Goal: Transaction & Acquisition: Download file/media

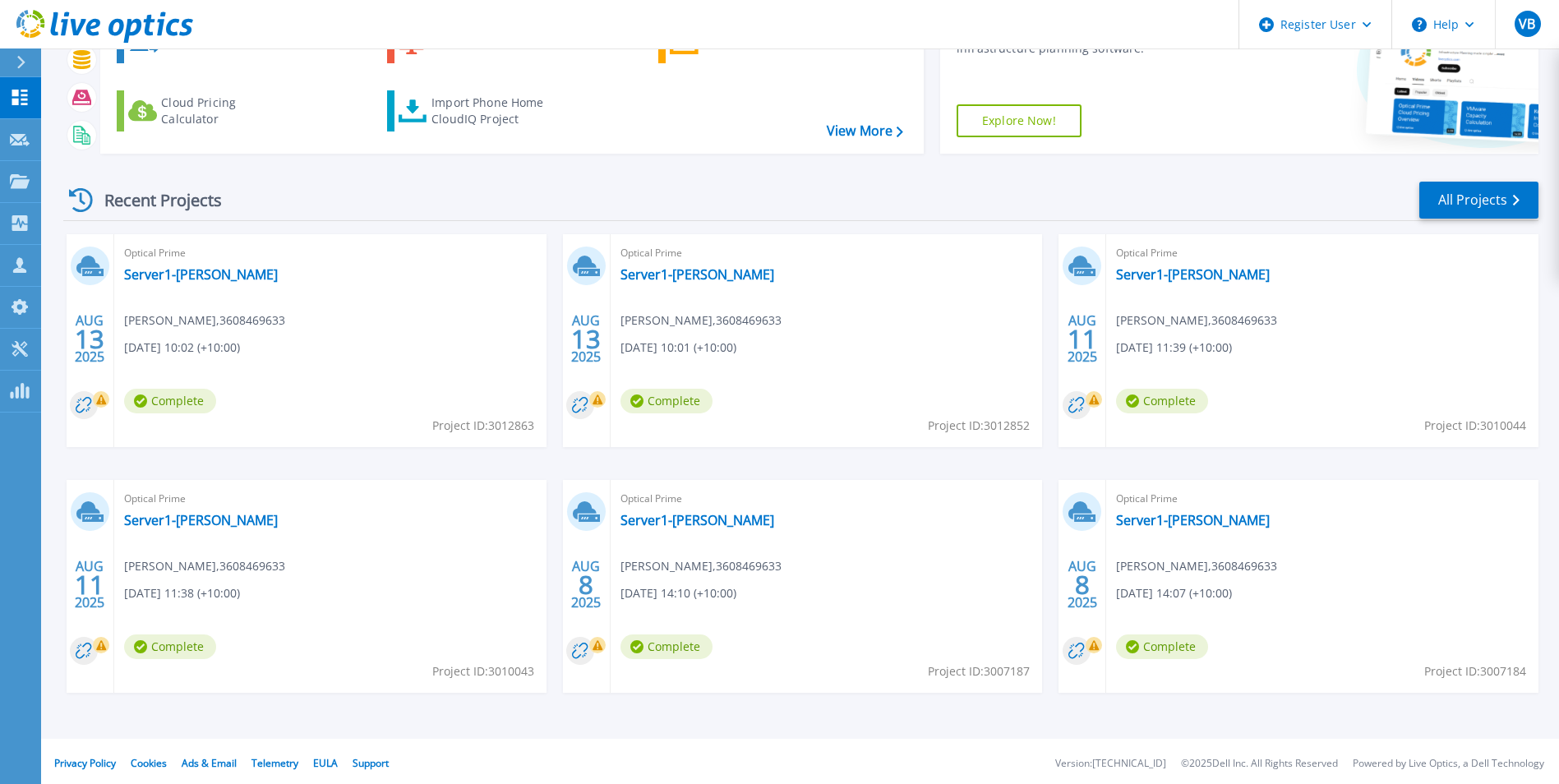
scroll to position [127, 0]
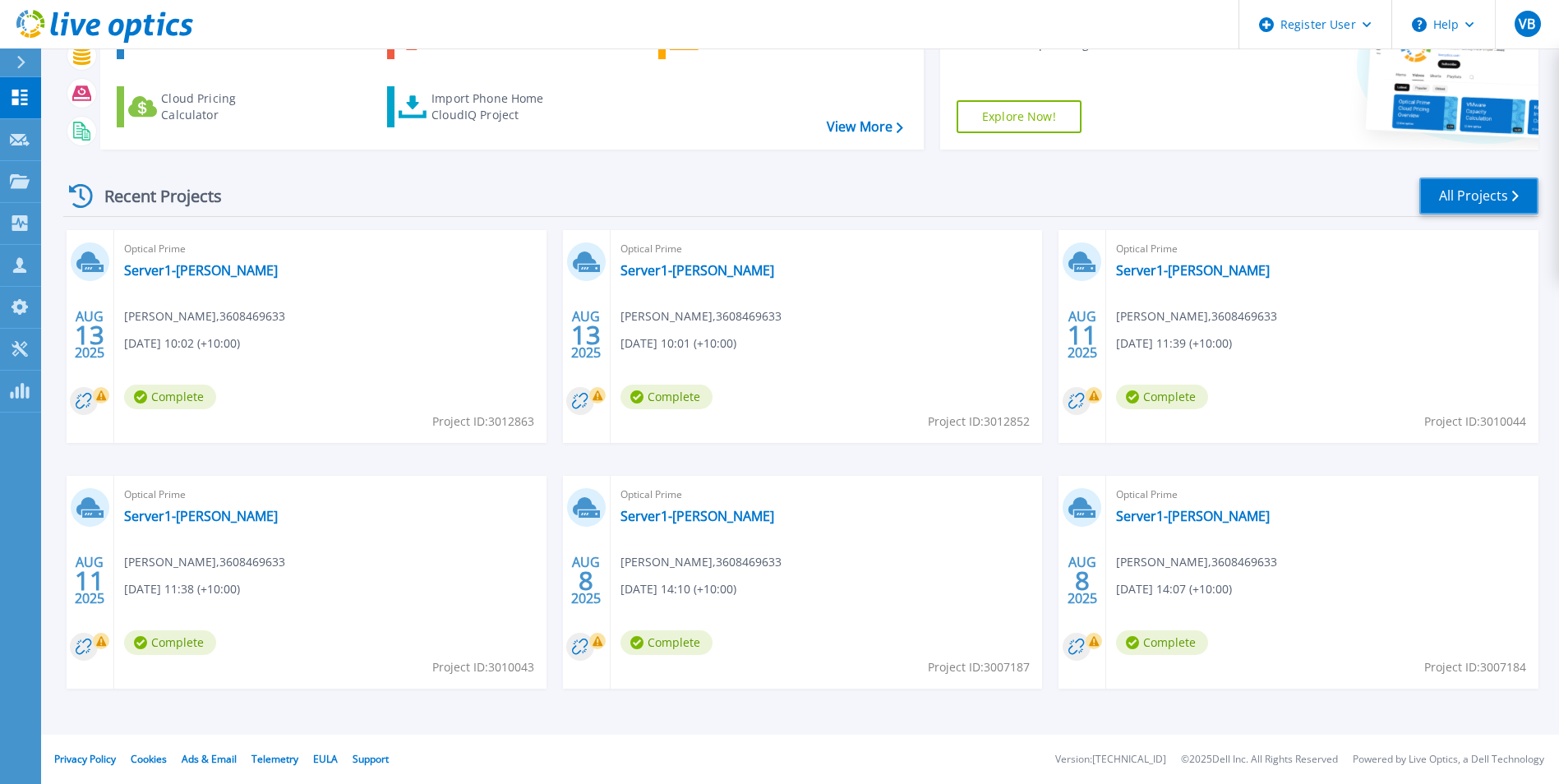
click at [1444, 206] on link "All Projects" at bounding box center [1479, 195] width 119 height 37
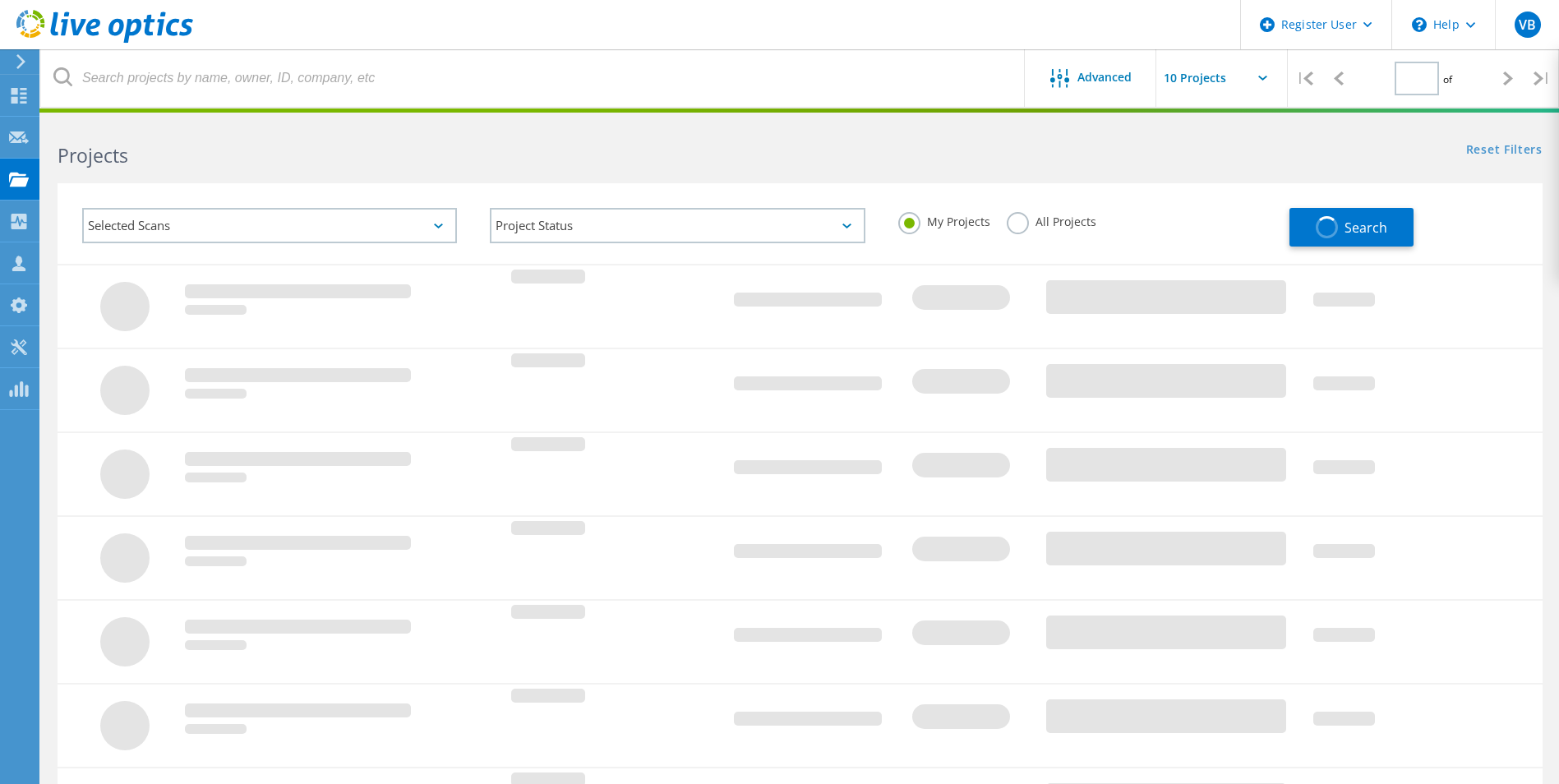
type input "1"
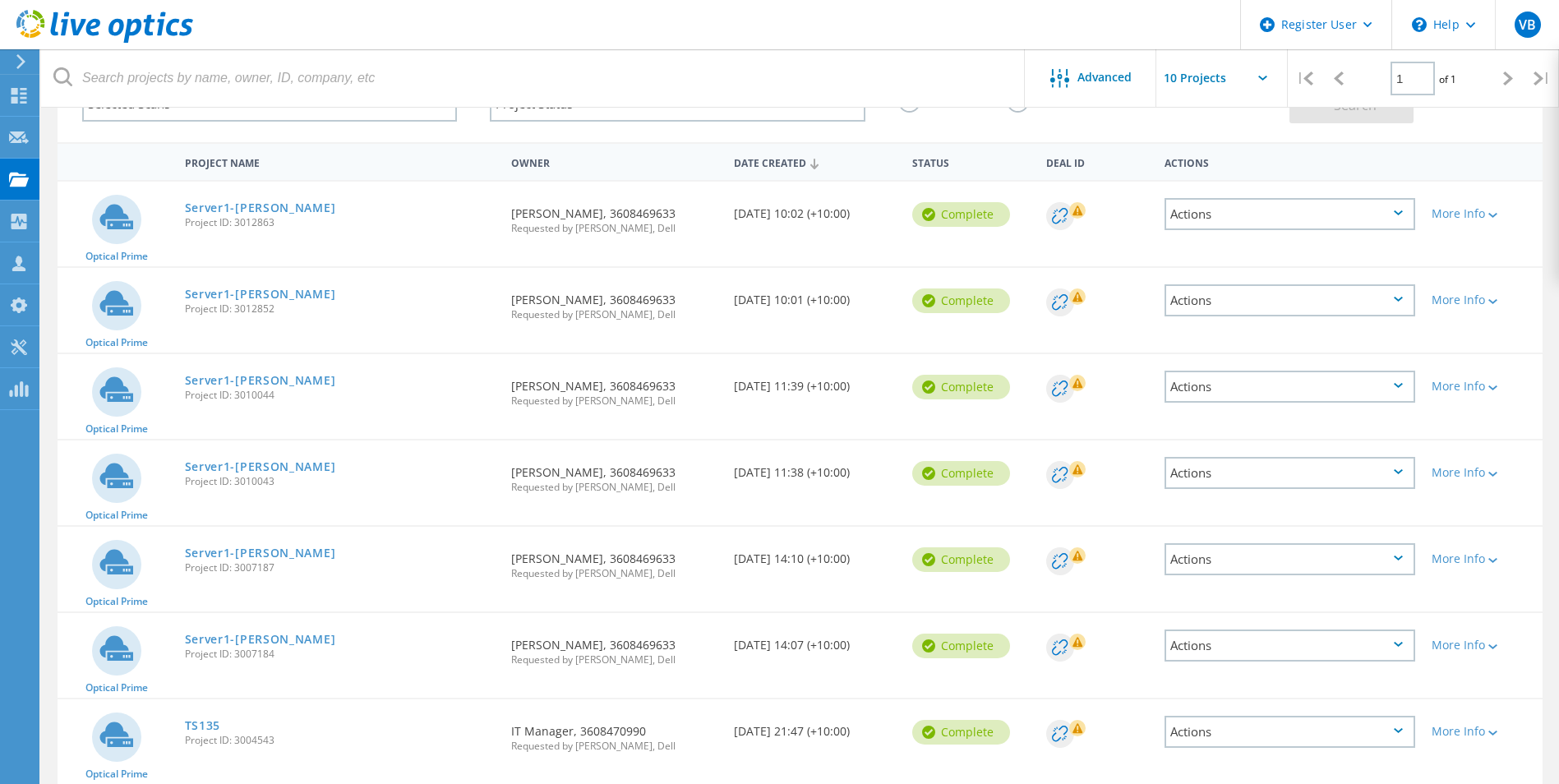
scroll to position [274, 0]
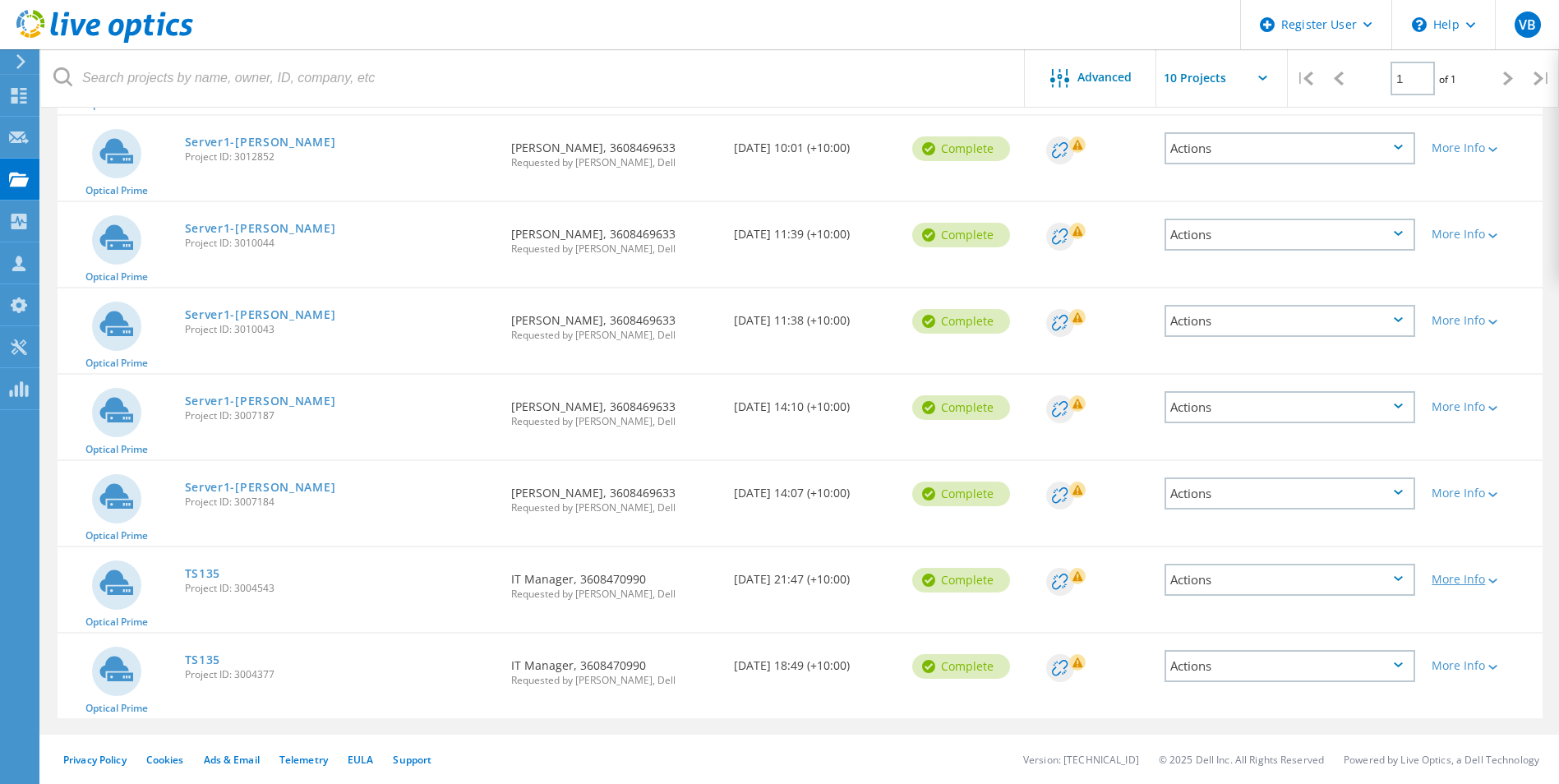
click at [1491, 582] on icon at bounding box center [1493, 580] width 9 height 5
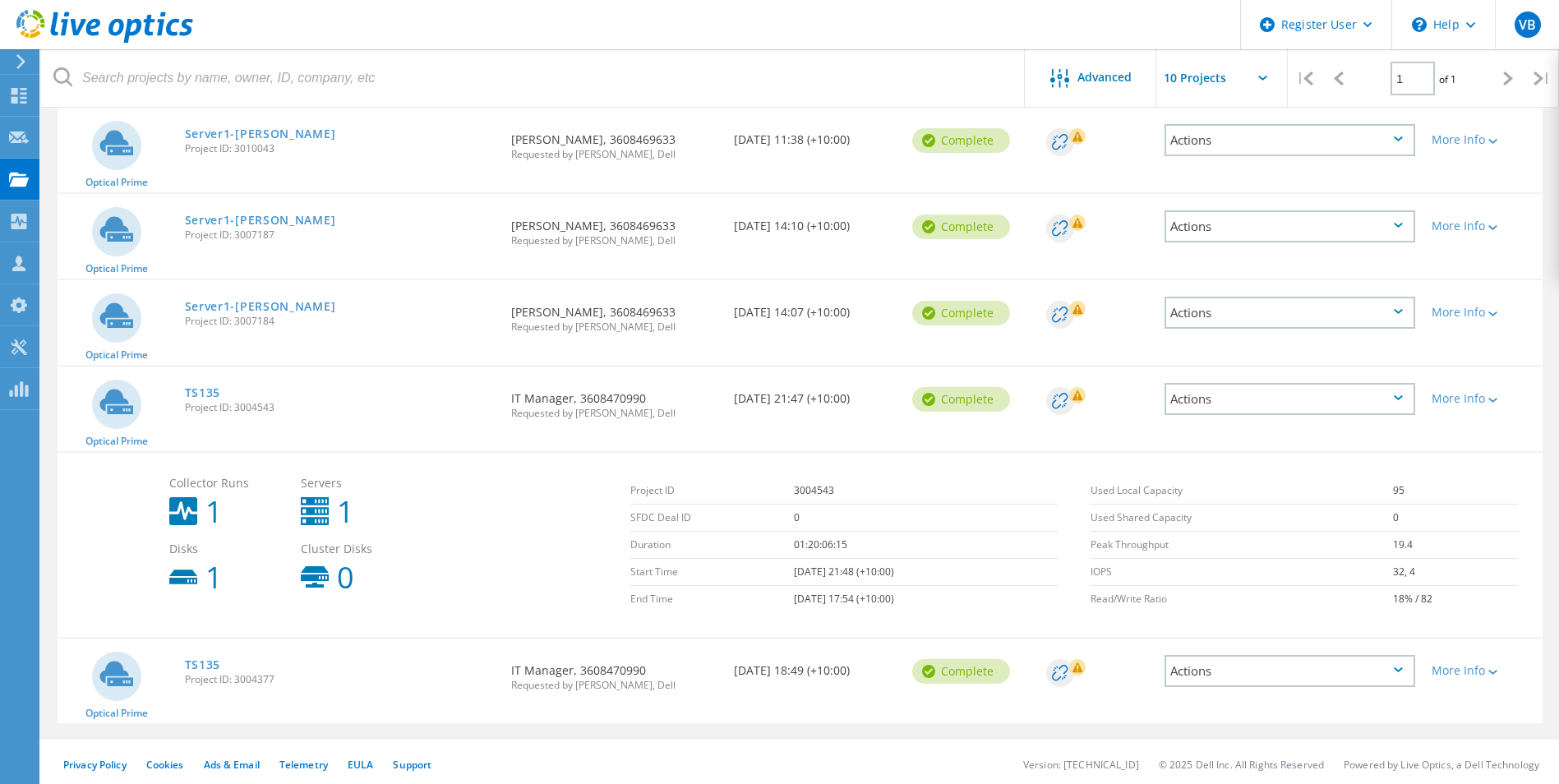
scroll to position [459, 0]
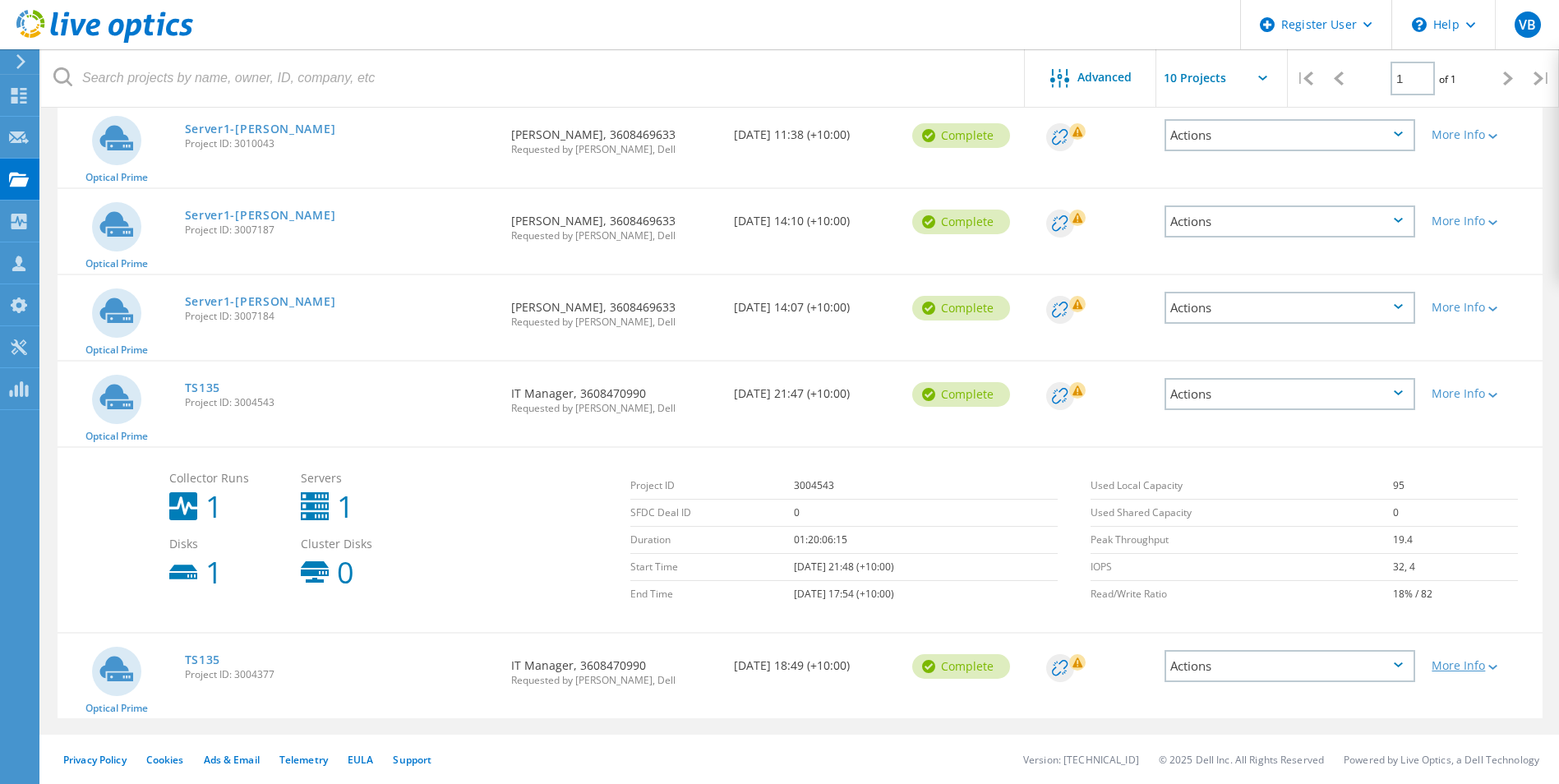
click at [1501, 667] on div "More Info" at bounding box center [1483, 665] width 103 height 12
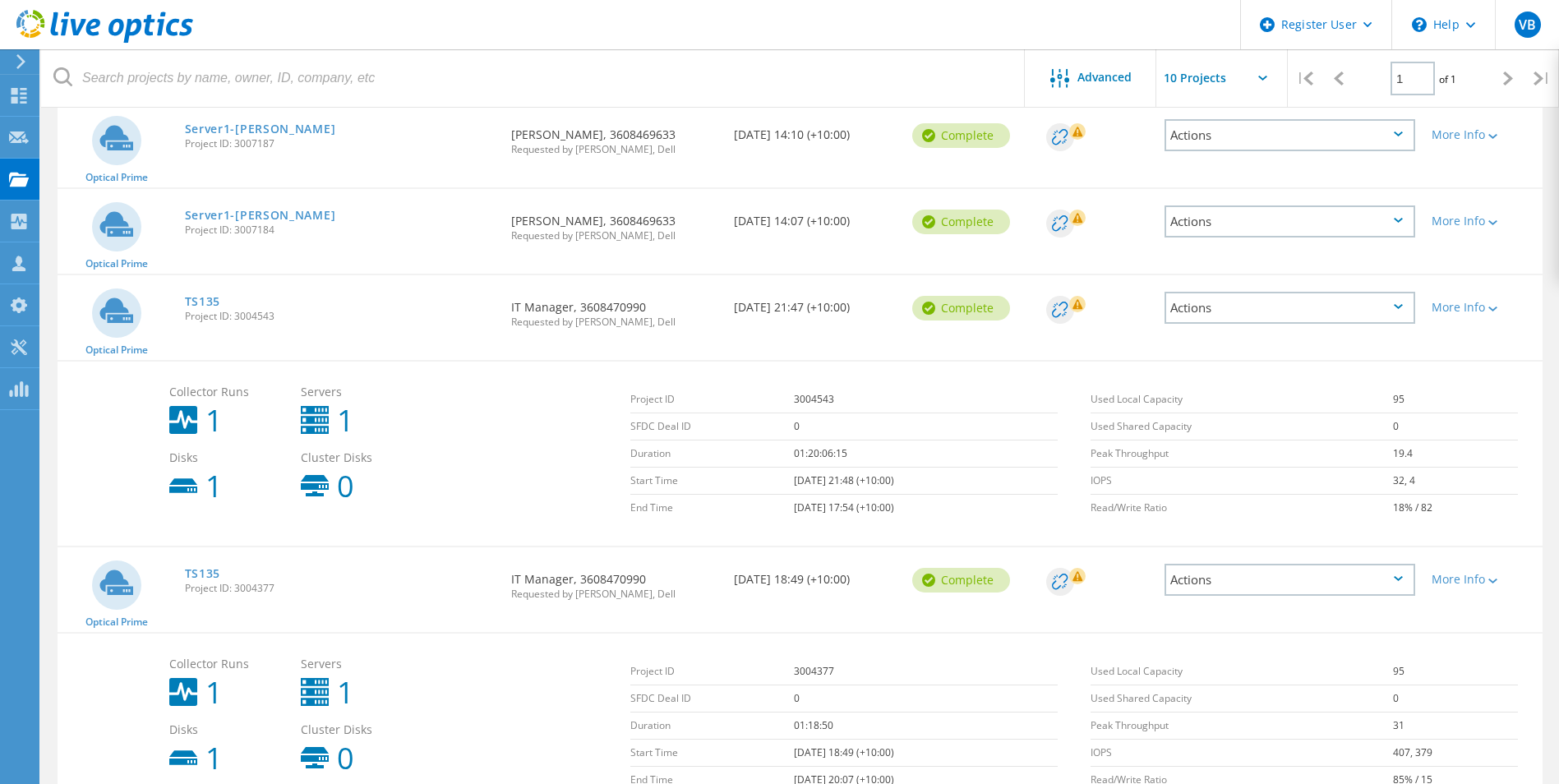
scroll to position [644, 0]
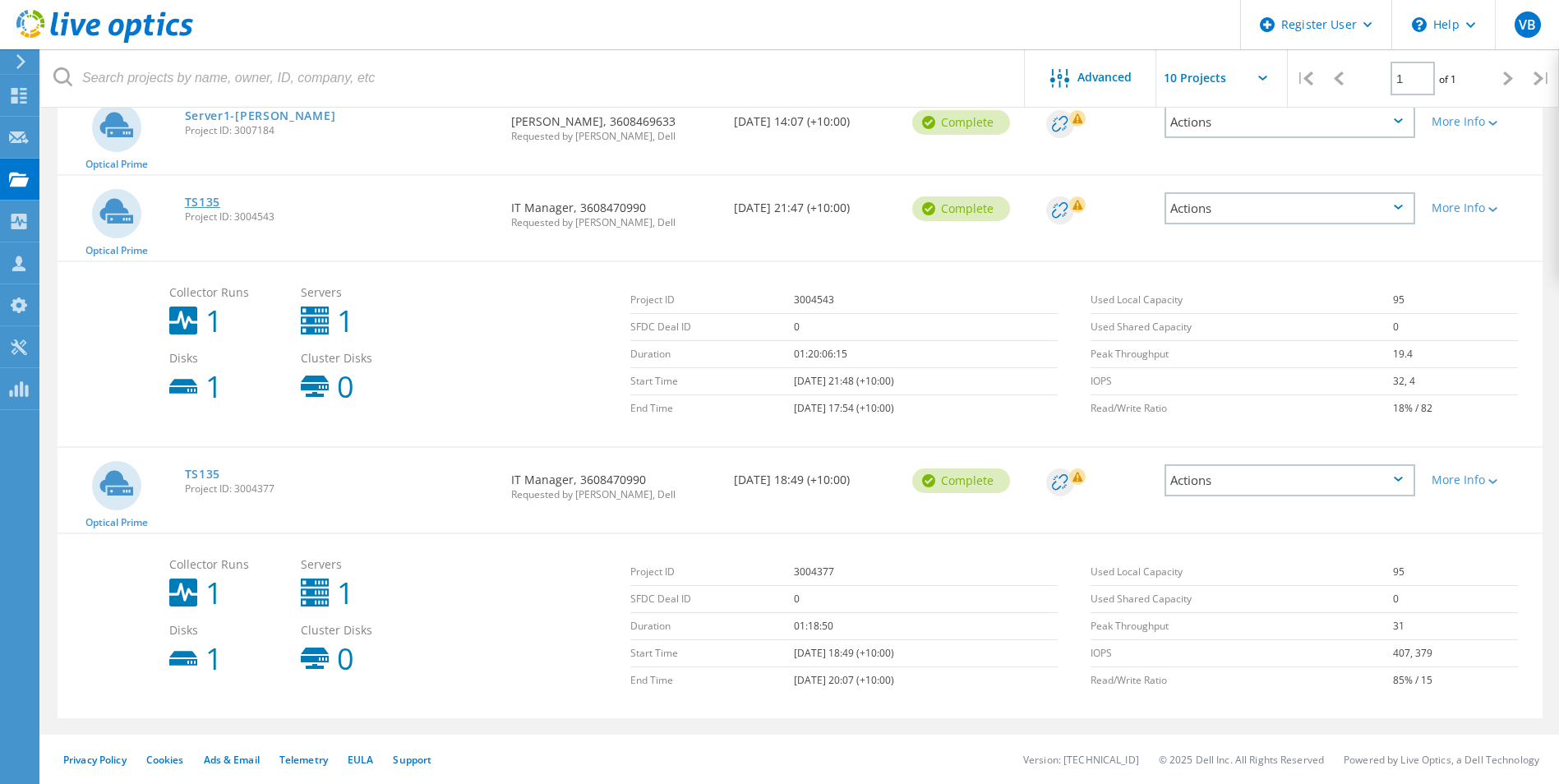
drag, startPoint x: 190, startPoint y: 199, endPoint x: 208, endPoint y: 207, distance: 19.7
click at [191, 199] on link "TS135" at bounding box center [203, 202] width 36 height 12
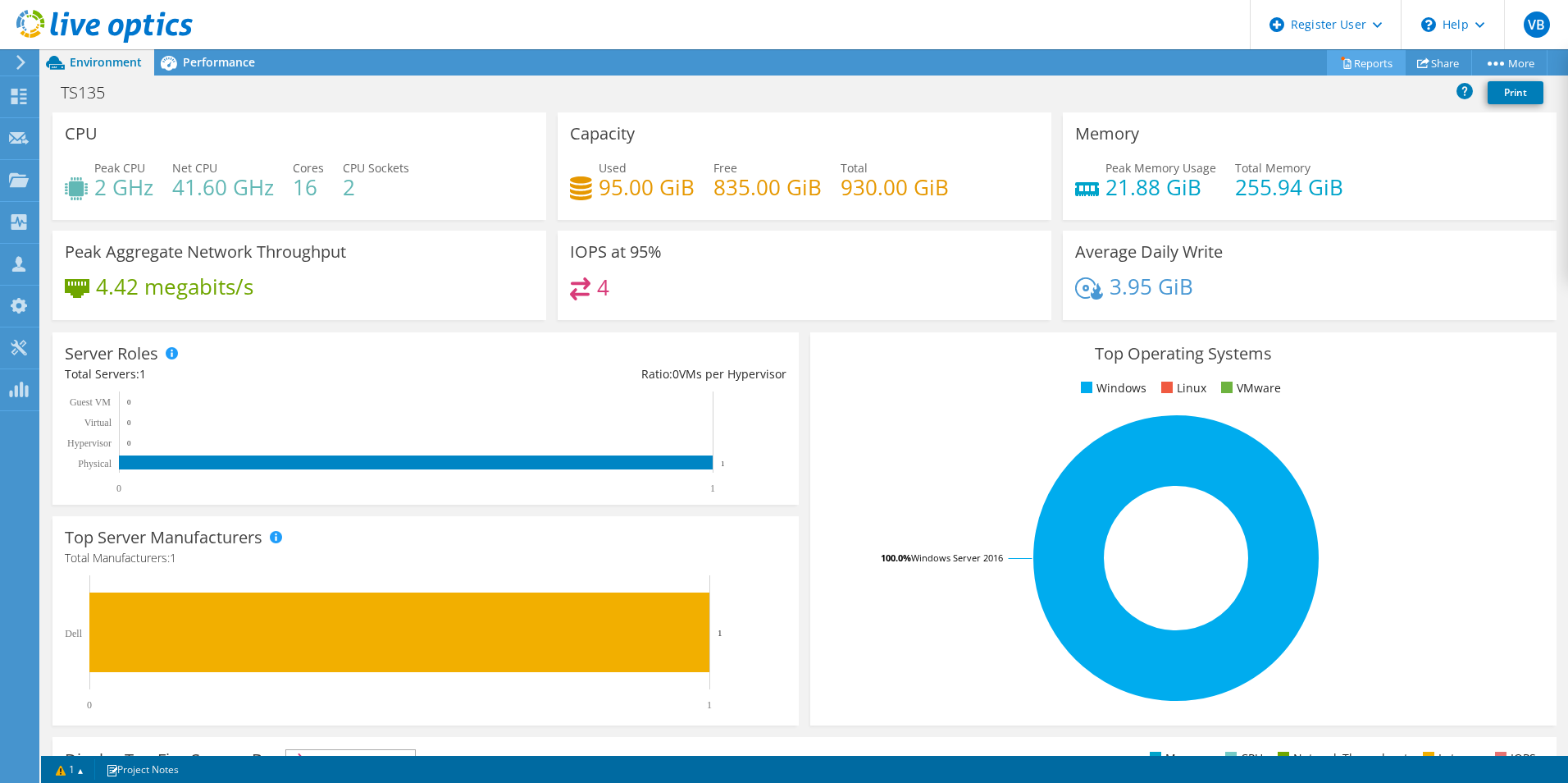
click at [1369, 59] on link "Reports" at bounding box center [1366, 63] width 79 height 25
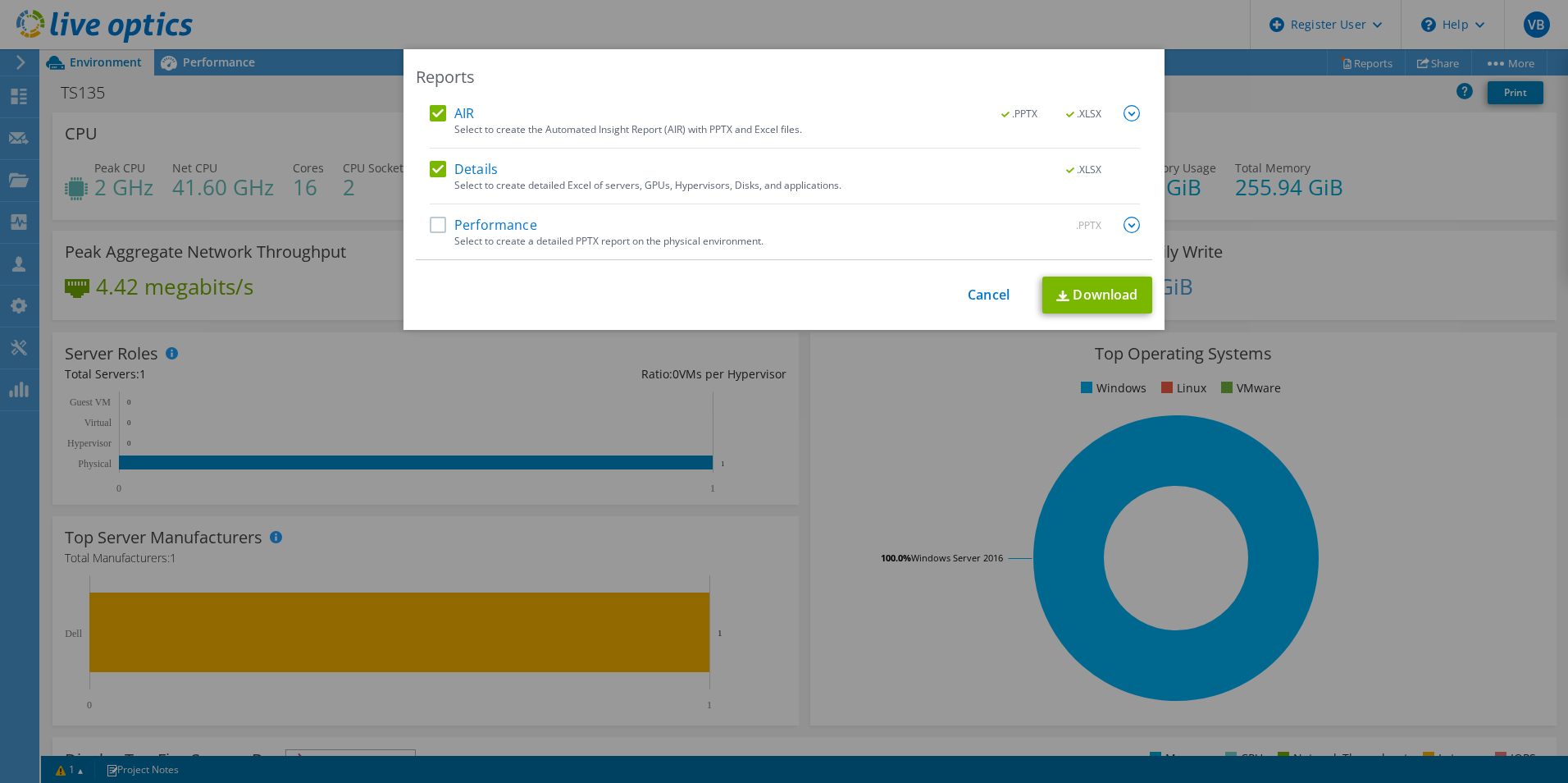
click at [434, 168] on label "Details" at bounding box center [464, 169] width 68 height 16
click at [0, 0] on input "Details" at bounding box center [0, 0] width 0 height 0
click at [1063, 114] on span ".XLSX" at bounding box center [1085, 113] width 61 height 12
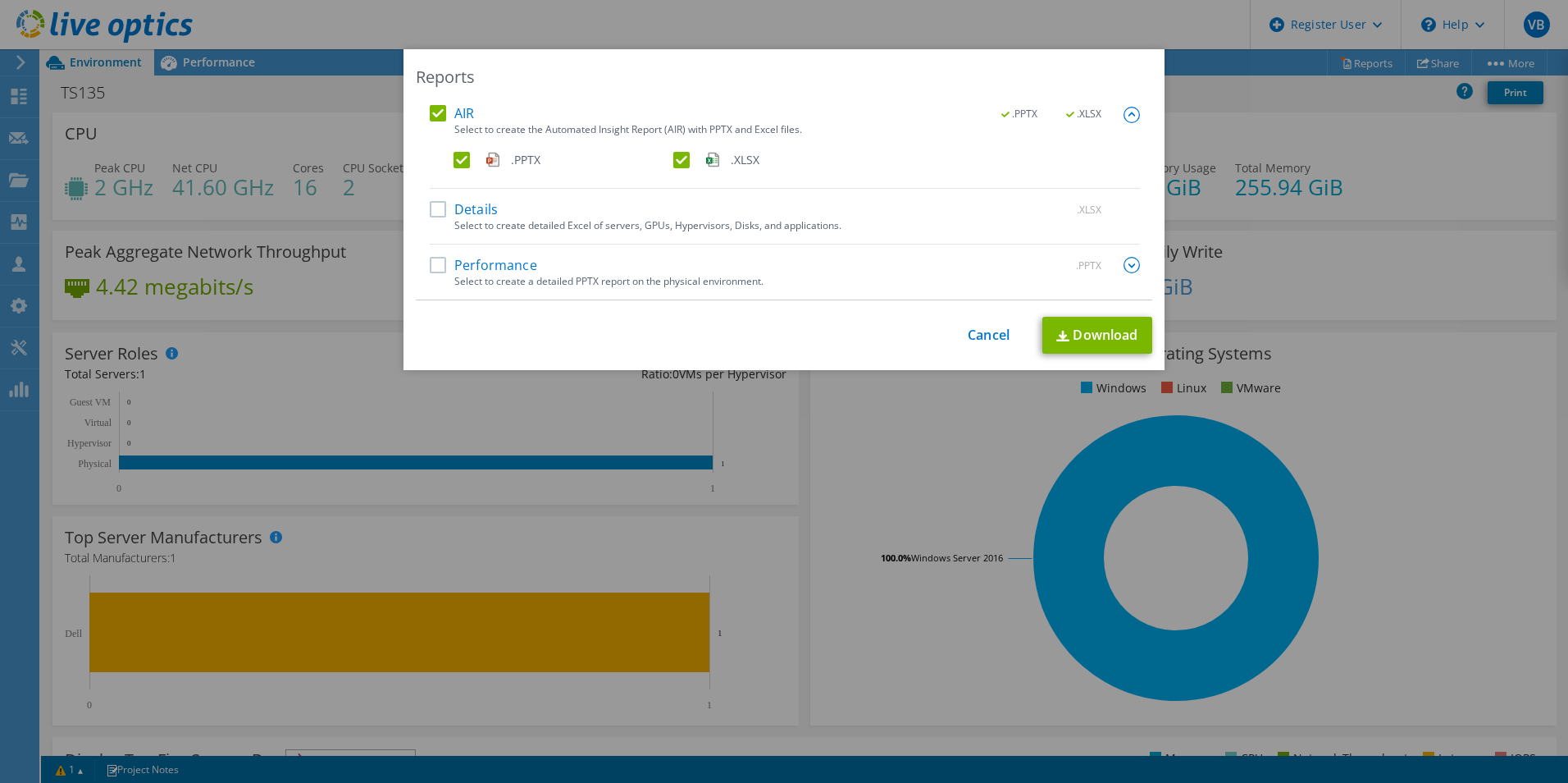
click at [673, 158] on label ".XLSX" at bounding box center [781, 160] width 217 height 16
click at [0, 0] on input ".XLSX" at bounding box center [0, 0] width 0 height 0
click at [430, 260] on label "Performance" at bounding box center [483, 265] width 108 height 16
click at [0, 0] on input "Performance" at bounding box center [0, 0] width 0 height 0
click at [1071, 338] on link "Download" at bounding box center [1097, 334] width 110 height 37
